Goal: Transaction & Acquisition: Purchase product/service

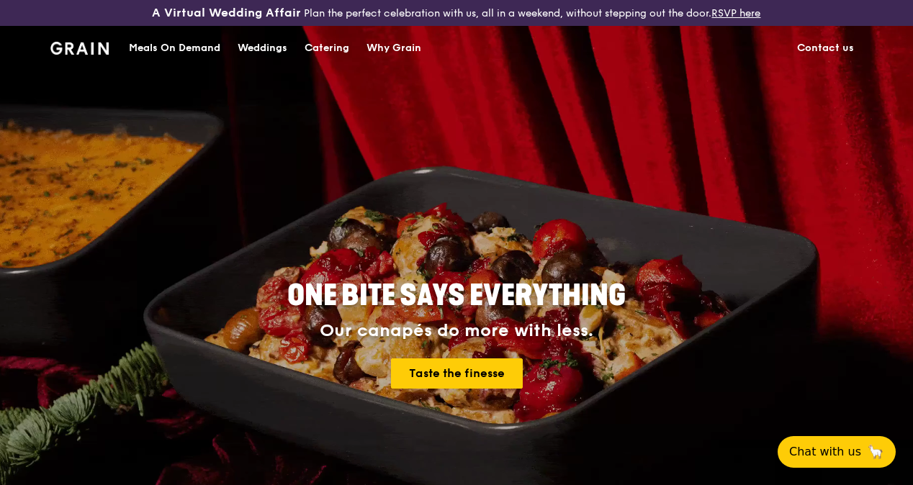
click at [328, 66] on div "Catering" at bounding box center [326, 48] width 45 height 43
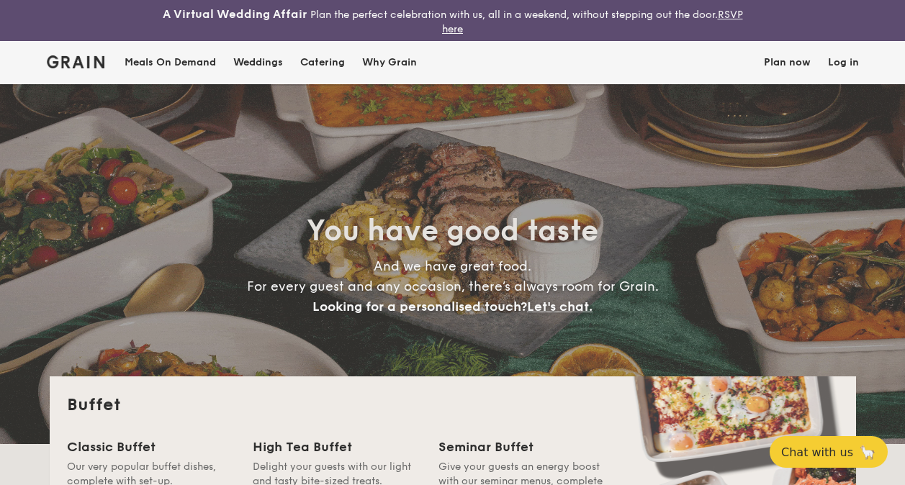
select select
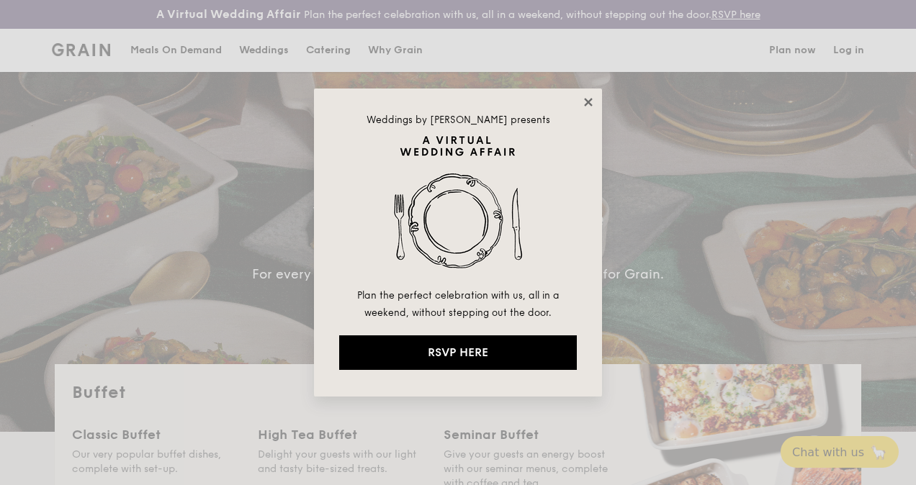
click at [589, 102] on icon at bounding box center [588, 102] width 8 height 8
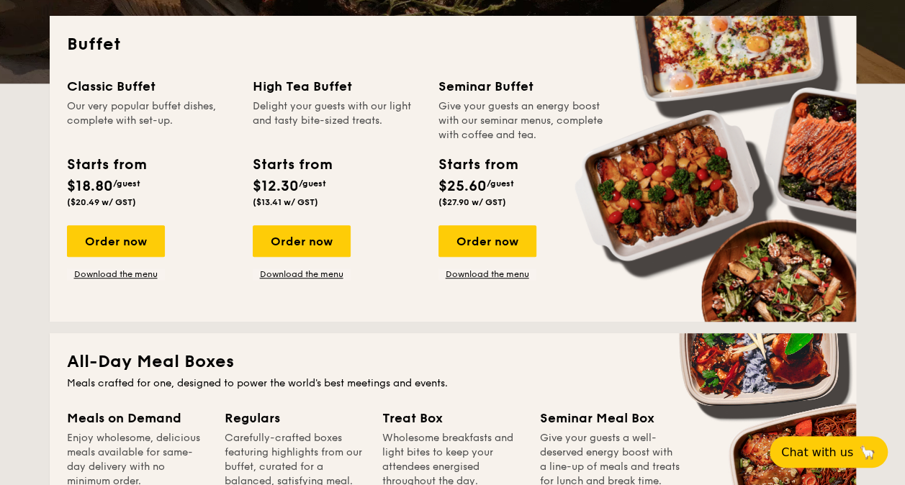
scroll to position [364, 0]
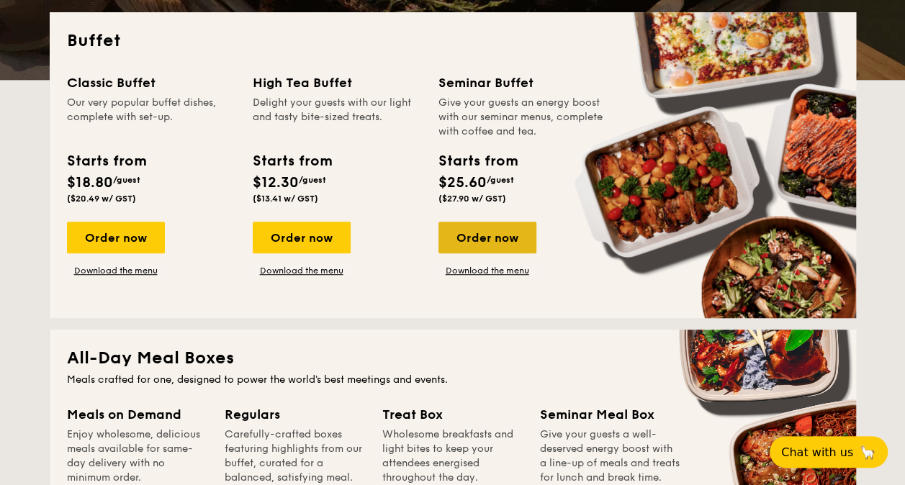
click at [469, 241] on div "Order now" at bounding box center [487, 238] width 98 height 32
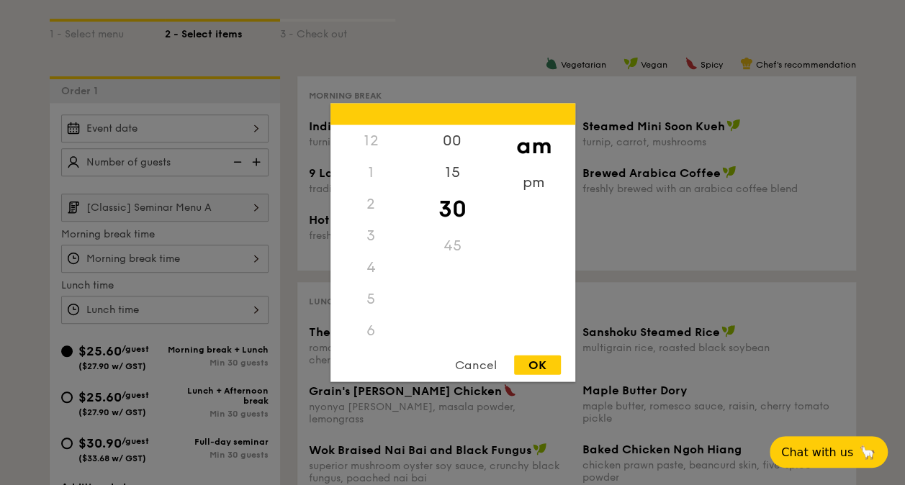
scroll to position [158, 0]
click at [251, 256] on div "12 1 2 3 4 5 6 7 8 9 10 11 00 15 30 45 am pm Cancel OK" at bounding box center [164, 259] width 207 height 28
click at [527, 181] on div "pm" at bounding box center [533, 188] width 81 height 42
drag, startPoint x: 412, startPoint y: 258, endPoint x: 415, endPoint y: 233, distance: 25.4
click at [415, 233] on div "45" at bounding box center [452, 251] width 81 height 42
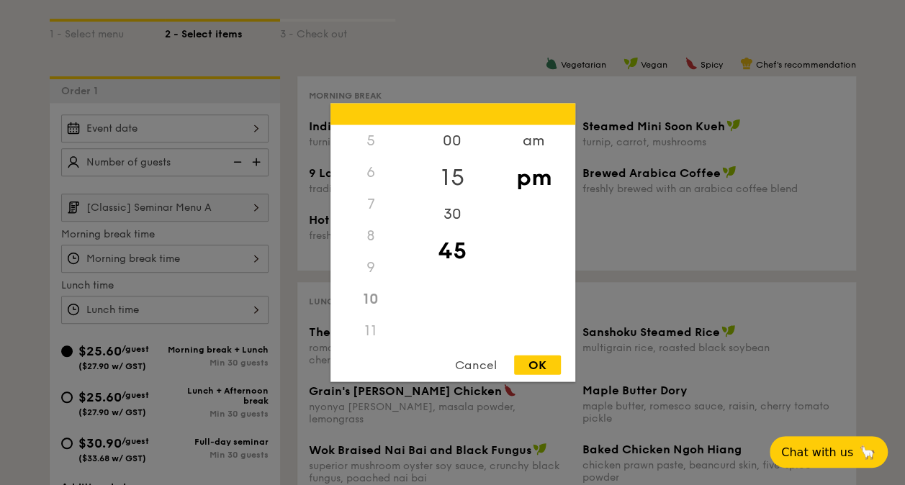
click at [412, 163] on div "15" at bounding box center [452, 178] width 81 height 42
click at [366, 142] on div "5" at bounding box center [370, 141] width 81 height 32
click at [531, 172] on div "pm" at bounding box center [533, 178] width 81 height 42
click at [371, 328] on div "11" at bounding box center [370, 331] width 81 height 32
click at [471, 370] on div "Cancel" at bounding box center [476, 365] width 71 height 19
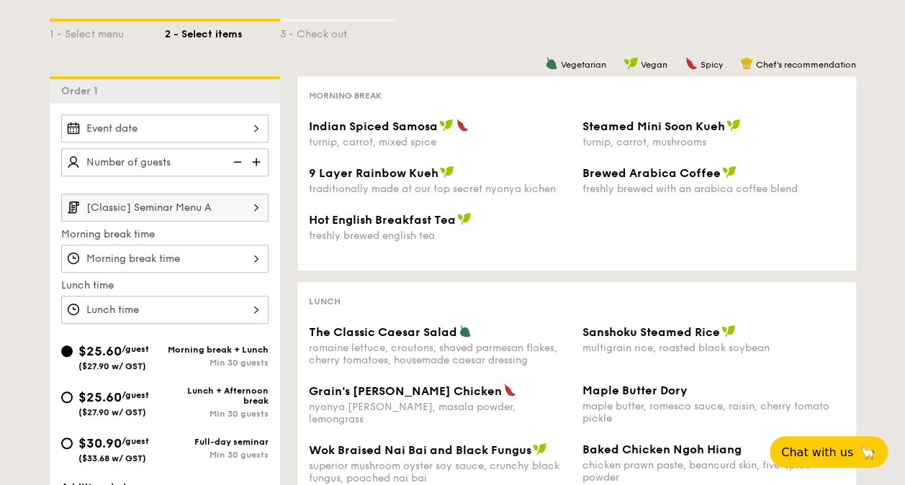
scroll to position [0, 0]
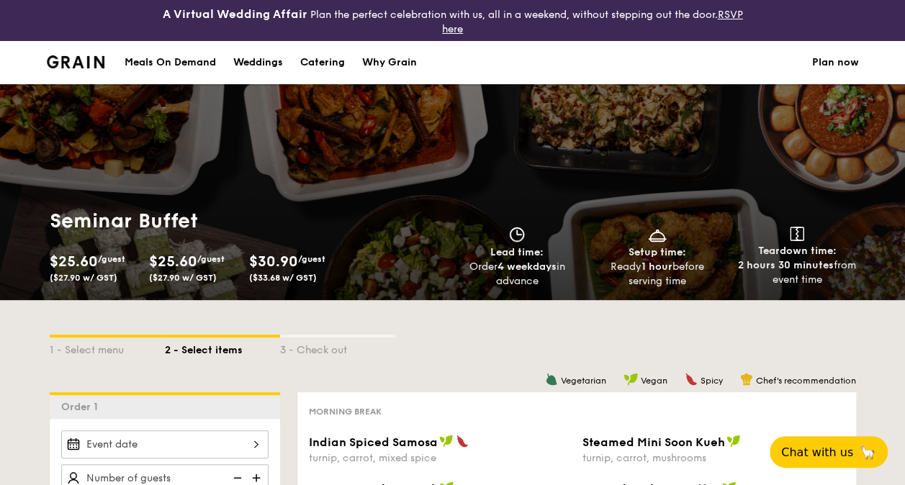
click at [325, 65] on div "Catering" at bounding box center [322, 62] width 45 height 43
select select
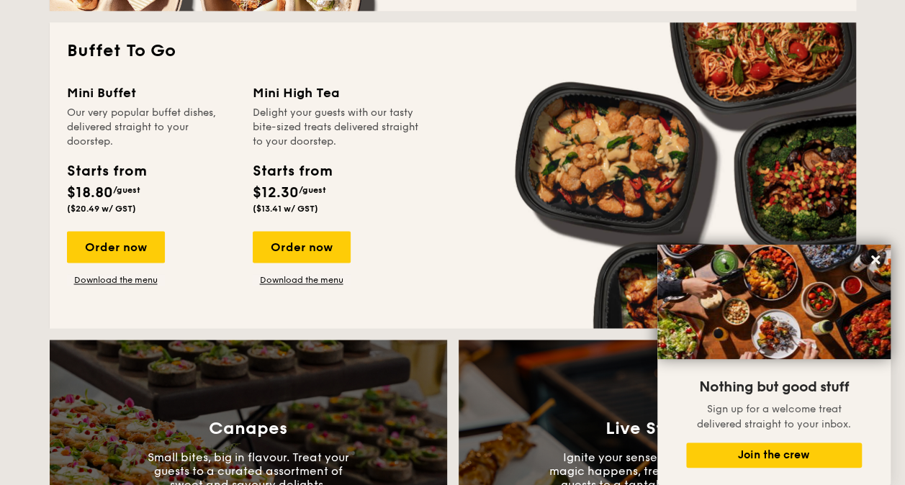
scroll to position [970, 0]
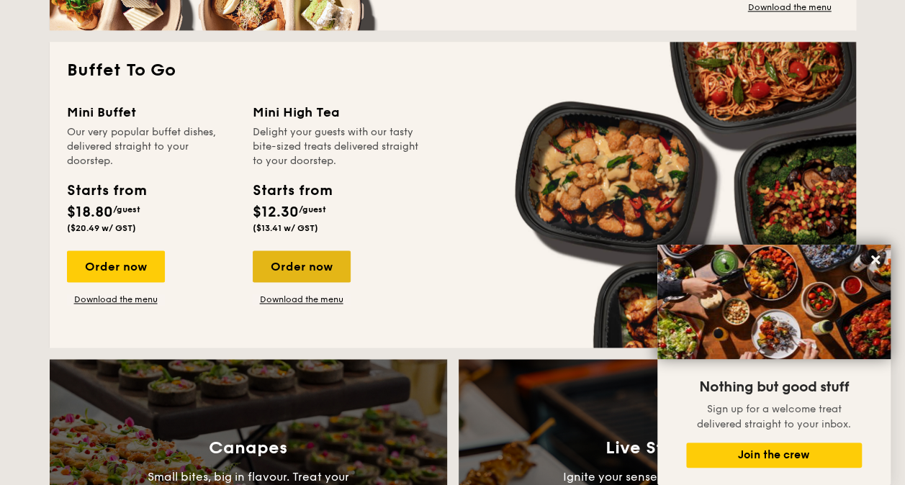
click at [311, 259] on div "Order now" at bounding box center [302, 267] width 98 height 32
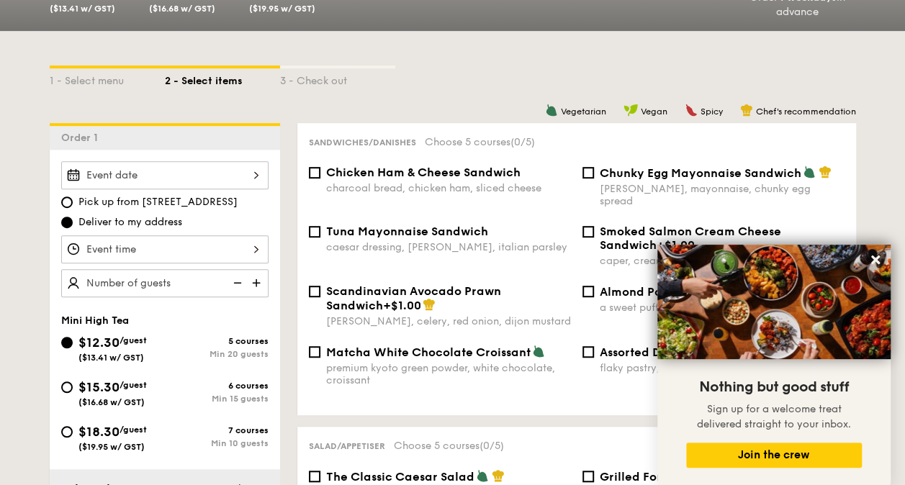
scroll to position [312, 0]
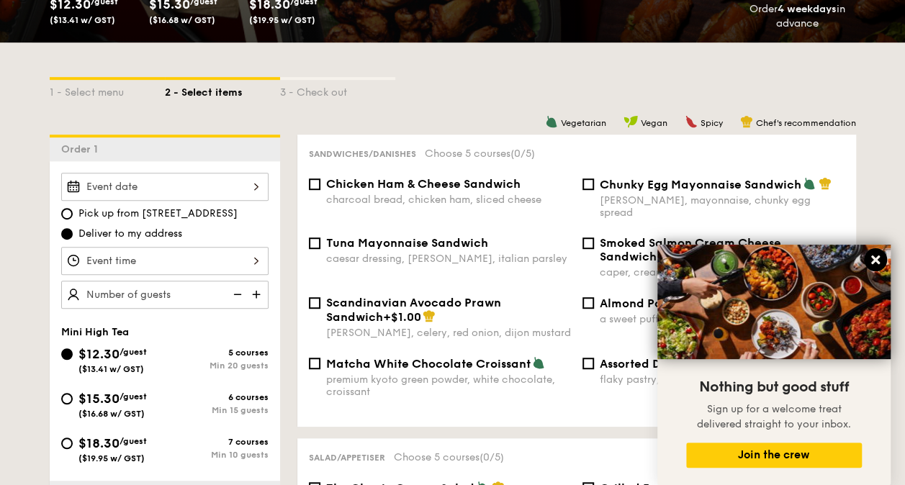
click at [877, 255] on icon at bounding box center [875, 259] width 13 height 13
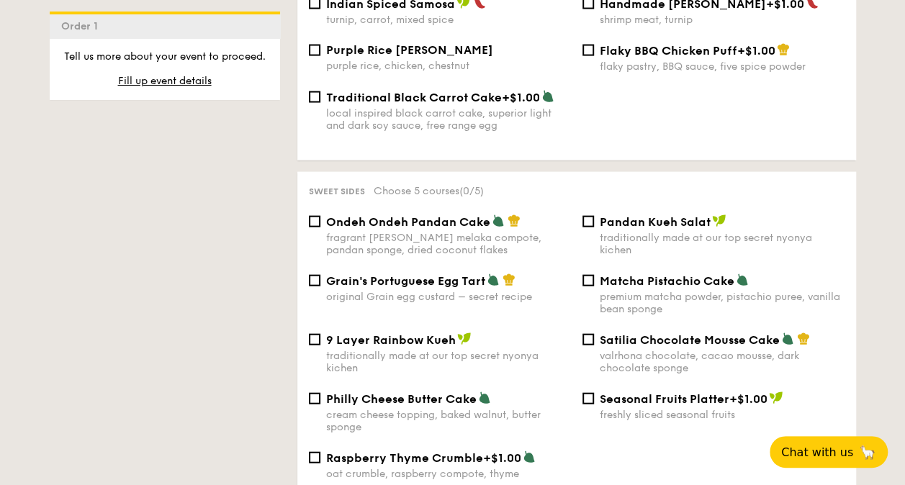
scroll to position [1451, 0]
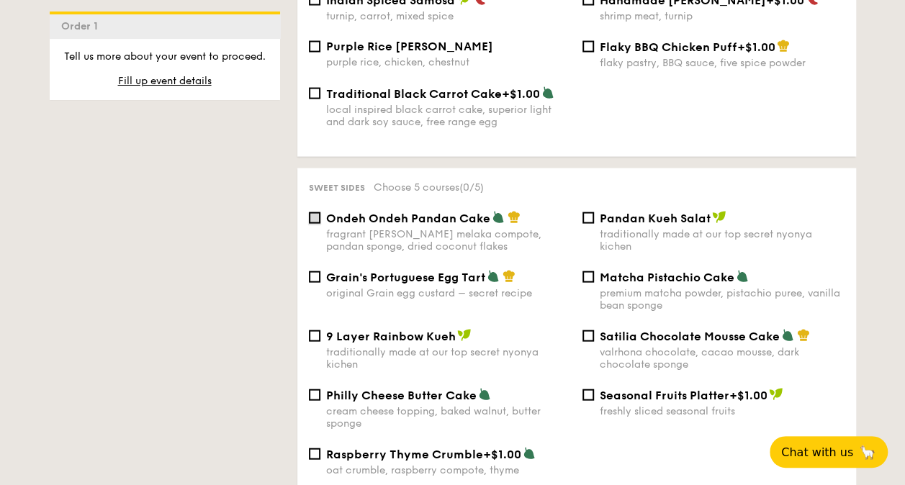
click at [317, 217] on input "Ondeh Ondeh Pandan Cake fragrant gula melaka compote, pandan sponge, dried coco…" at bounding box center [315, 218] width 12 height 12
checkbox input "true"
click at [316, 272] on input "Grain's Portuguese Egg Tart original Grain egg custard – secret recipe" at bounding box center [315, 277] width 12 height 12
checkbox input "true"
drag, startPoint x: 903, startPoint y: 240, endPoint x: 891, endPoint y: 258, distance: 21.2
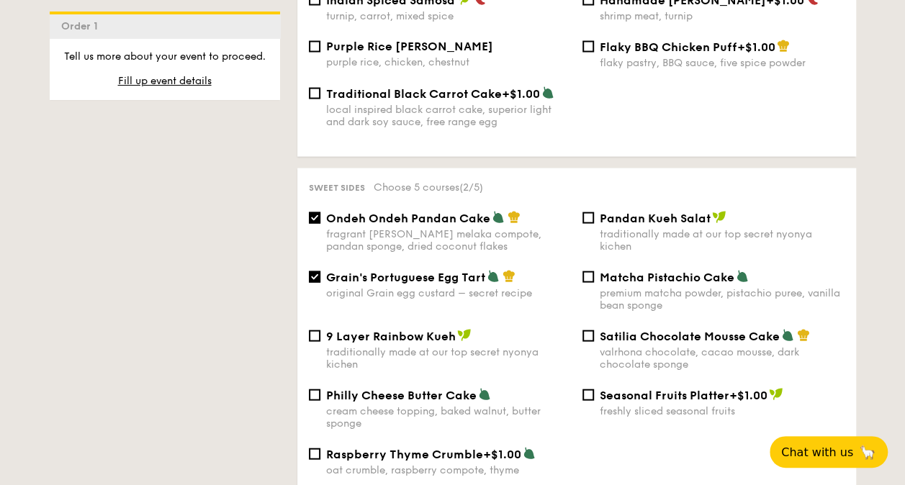
click at [891, 258] on div "1 - Select menu 2 - Select items 3 - Check out Order 1 Pick up from 5 Burn Road…" at bounding box center [452, 323] width 905 height 2838
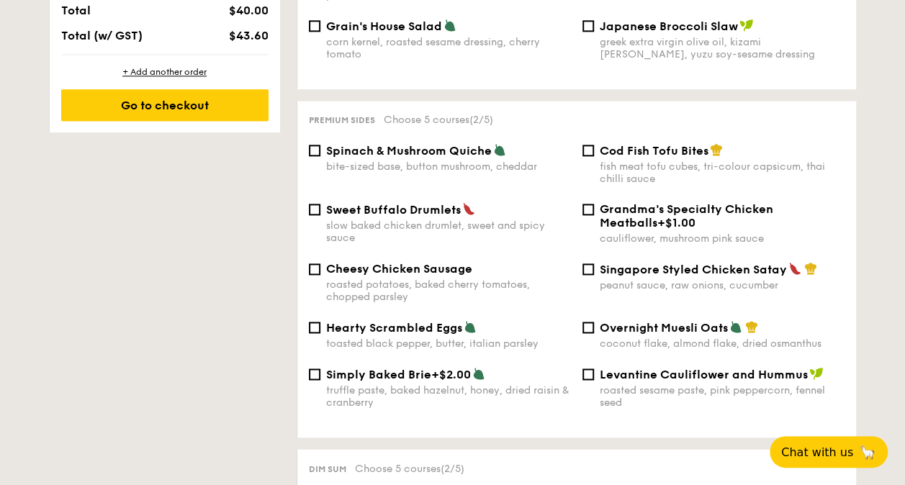
scroll to position [908, 0]
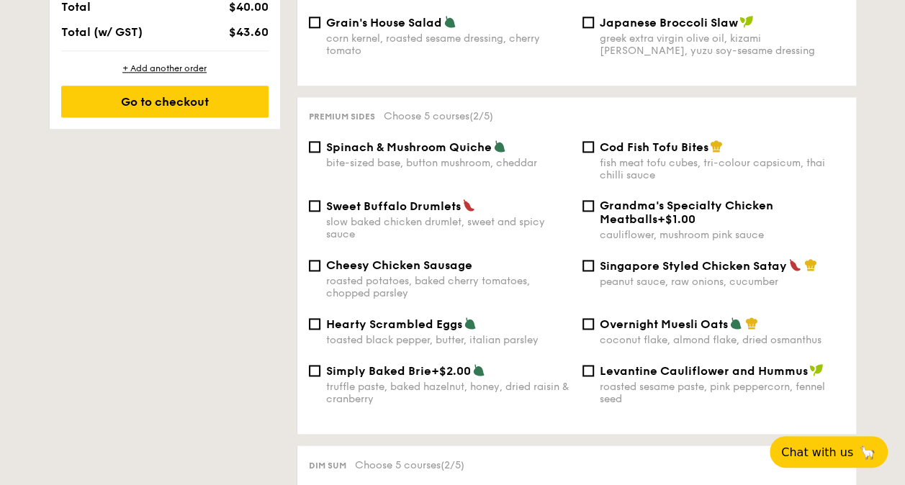
click at [660, 140] on span "Cod Fish Tofu Bites" at bounding box center [654, 147] width 109 height 14
click at [594, 141] on input "Cod Fish Tofu Bites fish meat tofu cubes, tri-colour capsicum, thai chilli sauce" at bounding box center [588, 147] width 12 height 12
checkbox input "true"
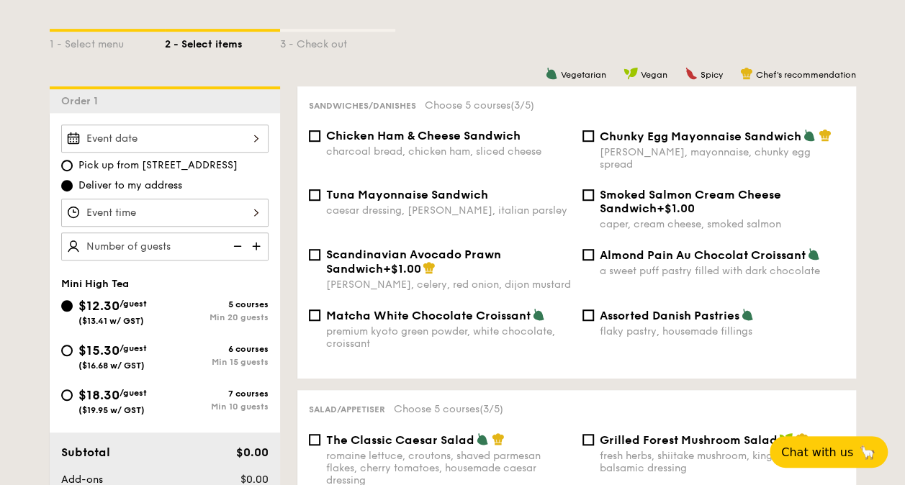
scroll to position [364, 0]
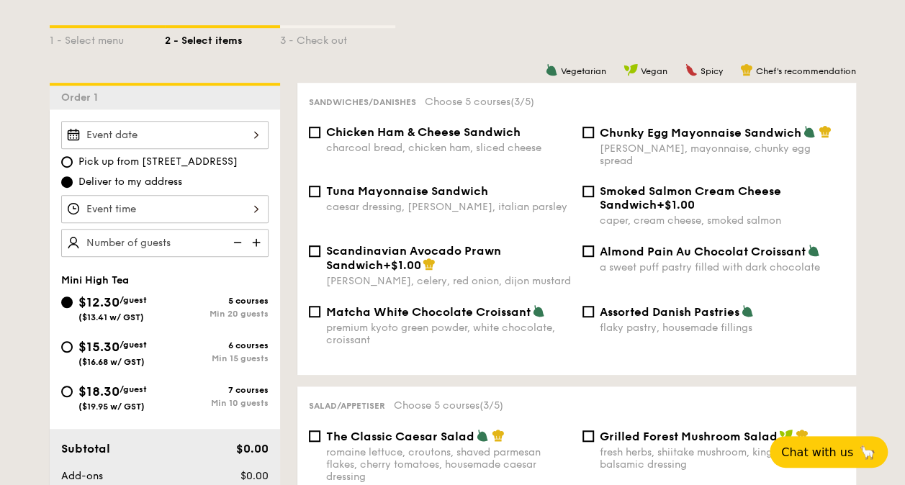
click at [694, 142] on div "Chunky Egg Mayonnaise Sandwich dijon mustard, mayonnaise, chunky egg spread" at bounding box center [722, 146] width 245 height 42
click at [594, 138] on input "Chunky Egg Mayonnaise Sandwich dijon mustard, mayonnaise, chunky egg spread" at bounding box center [588, 133] width 12 height 12
checkbox input "true"
click at [500, 310] on div "Matcha White Chocolate Croissant premium kyoto green powder, white chocolate, c…" at bounding box center [448, 325] width 245 height 42
click at [320, 310] on input "Matcha White Chocolate Croissant premium kyoto green powder, white chocolate, c…" at bounding box center [315, 312] width 12 height 12
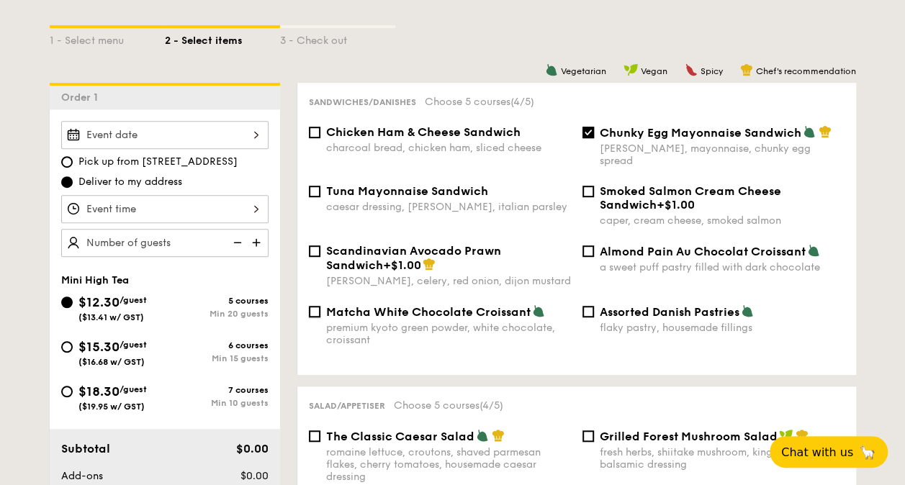
checkbox input "true"
click at [446, 201] on div "caesar dressing, gherkin, italian parsley" at bounding box center [448, 207] width 245 height 12
click at [320, 190] on input "Tuna Mayonnaise Sandwich caesar dressing, gherkin, italian parsley" at bounding box center [315, 192] width 12 height 12
checkbox input "true"
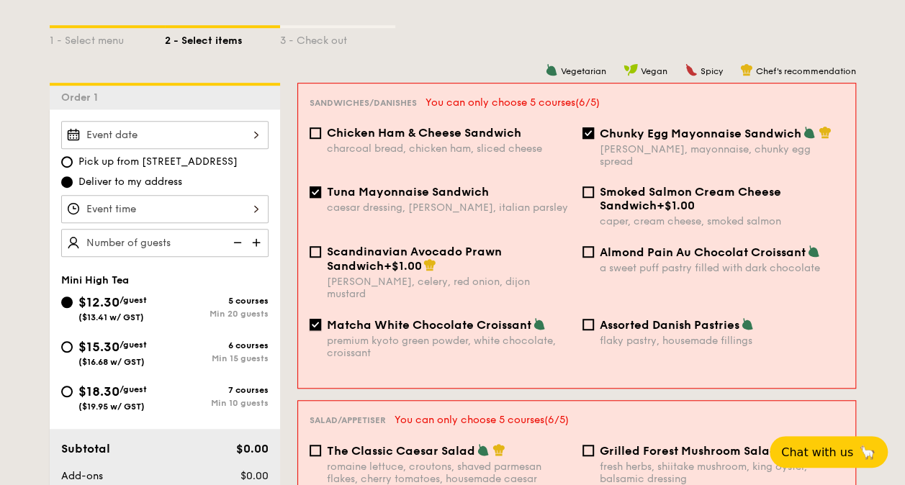
click at [315, 319] on input "Matcha White Chocolate Croissant premium kyoto green powder, white chocolate, c…" at bounding box center [316, 325] width 12 height 12
checkbox input "false"
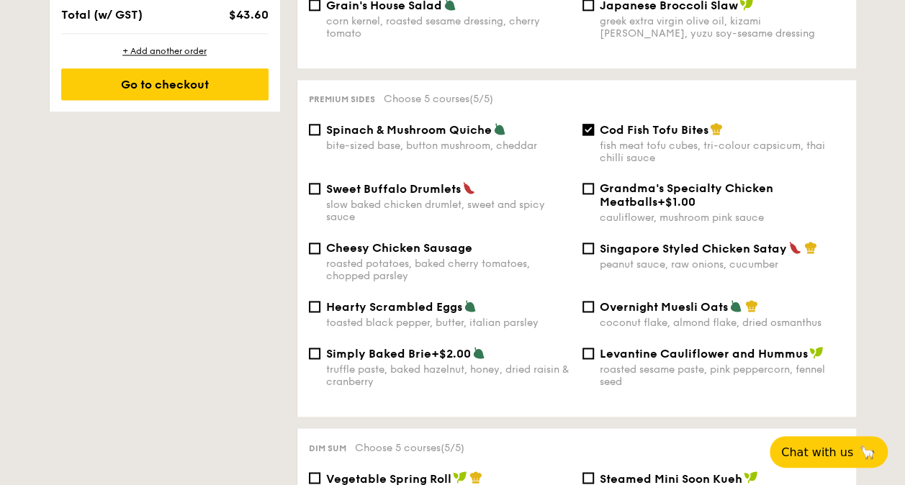
scroll to position [914, 0]
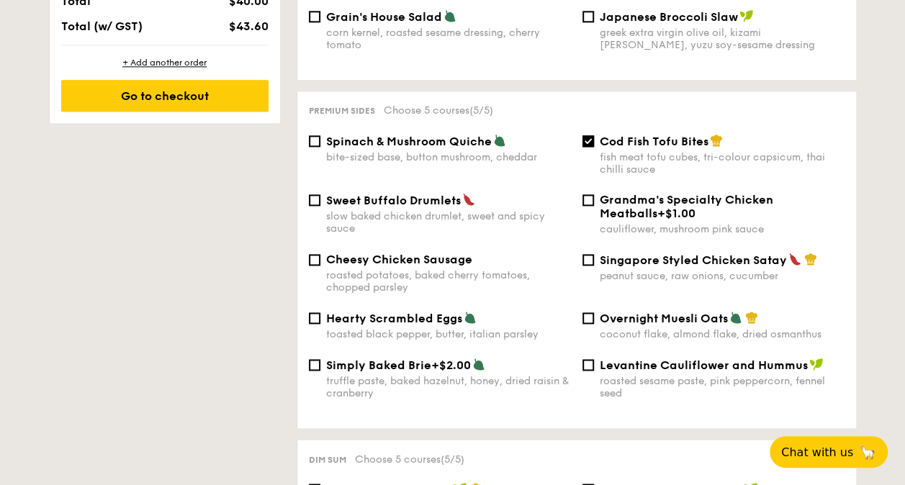
click at [405, 313] on span "Hearty Scrambled Eggs" at bounding box center [394, 319] width 136 height 14
click at [320, 313] on input "Hearty Scrambled Eggs toasted black pepper, butter, italian parsley" at bounding box center [315, 318] width 12 height 12
checkbox input "true"
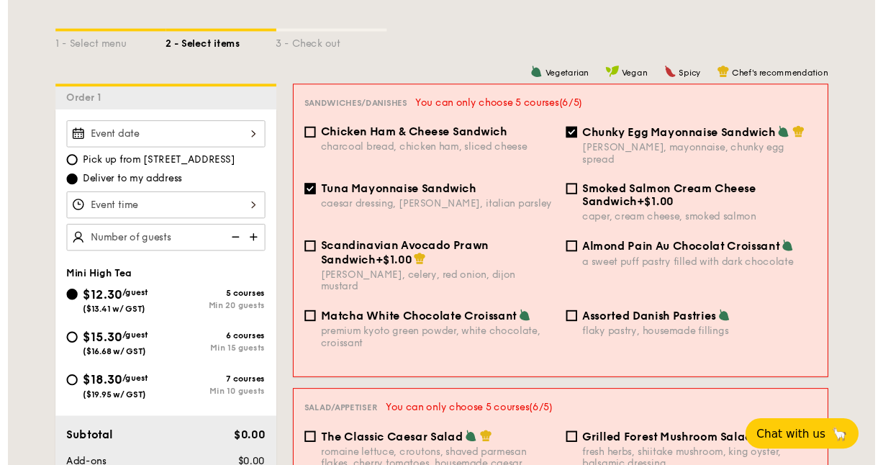
scroll to position [352, 0]
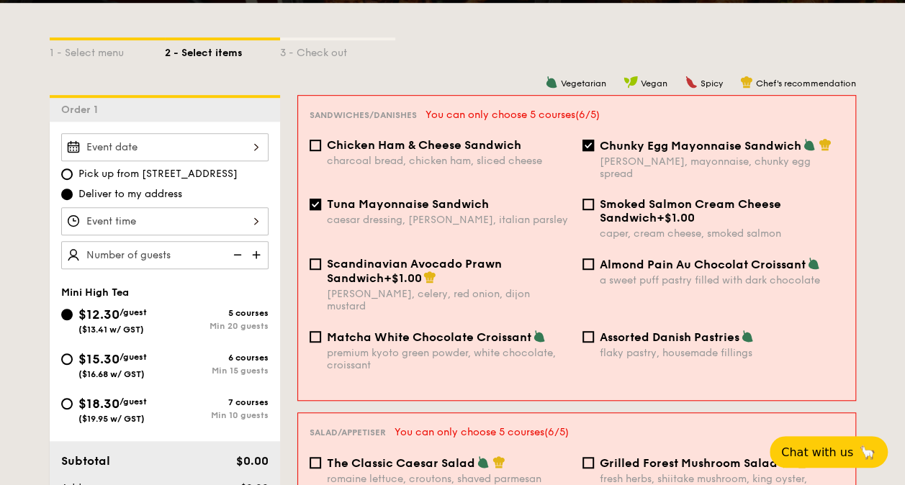
click at [448, 200] on div "Tuna Mayonnaise Sandwich caesar dressing, gherkin, italian parsley" at bounding box center [449, 211] width 244 height 29
click at [321, 200] on input "Tuna Mayonnaise Sandwich caesar dressing, gherkin, italian parsley" at bounding box center [316, 205] width 12 height 12
checkbox input "false"
